Goal: Navigation & Orientation: Find specific page/section

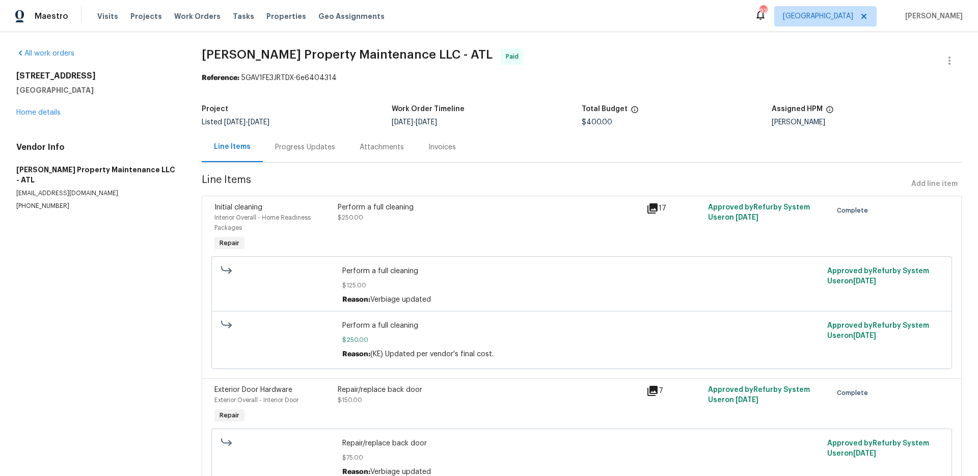
scroll to position [106, 0]
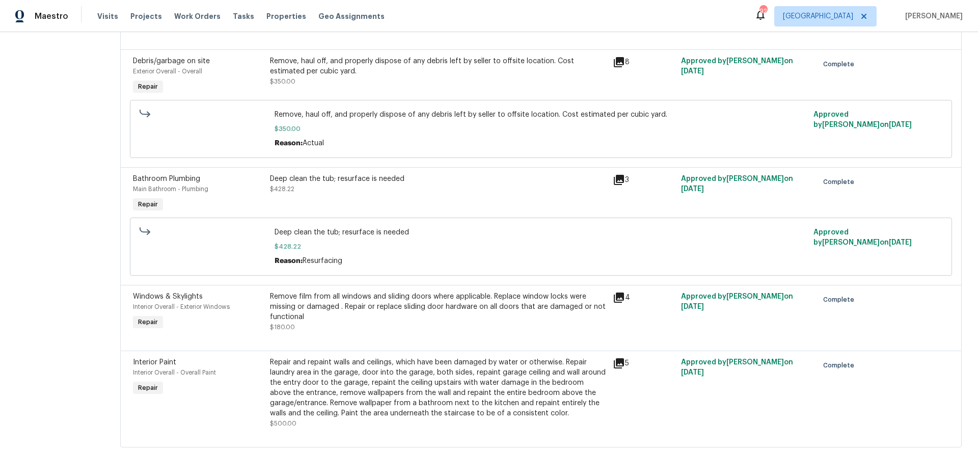
scroll to position [1923, 0]
